Goal: Task Accomplishment & Management: Manage account settings

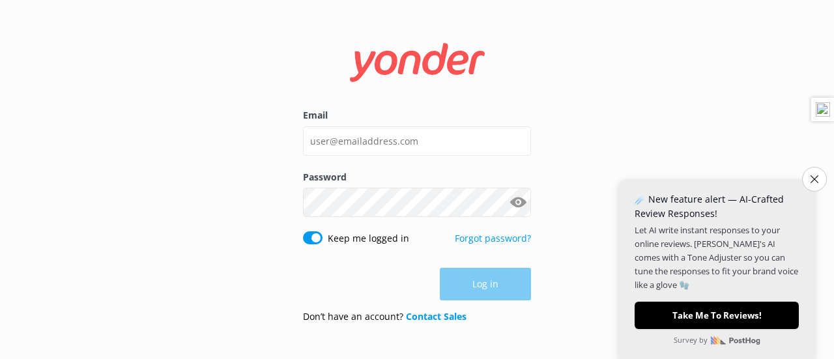
click at [411, 162] on div "Email" at bounding box center [417, 138] width 228 height 61
click at [412, 161] on div "Email" at bounding box center [417, 138] width 228 height 61
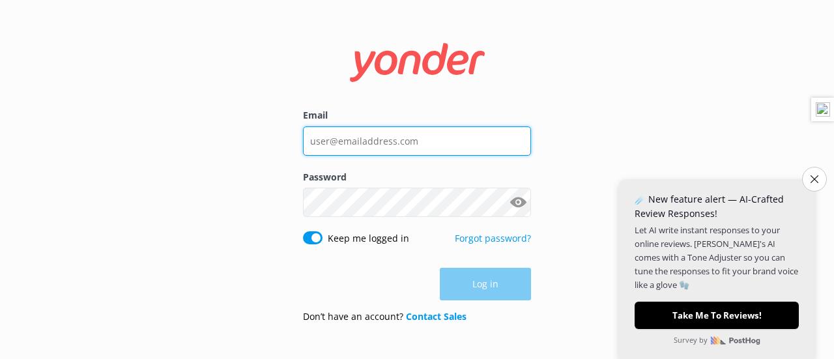
click at [422, 146] on input "Email" at bounding box center [417, 140] width 228 height 29
type input "[PERSON_NAME][EMAIL_ADDRESS][DOMAIN_NAME]"
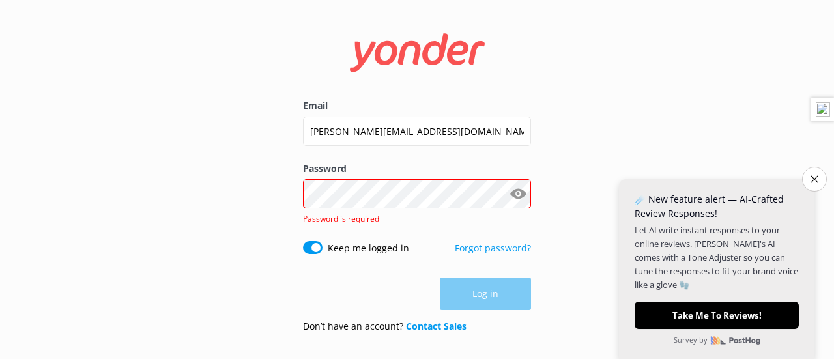
click at [606, 169] on div "Email [PERSON_NAME][EMAIL_ADDRESS][DOMAIN_NAME] Password Show password Password…" at bounding box center [417, 179] width 834 height 359
click at [817, 183] on button "Close survey" at bounding box center [813, 178] width 27 height 27
